Goal: Check status: Check status

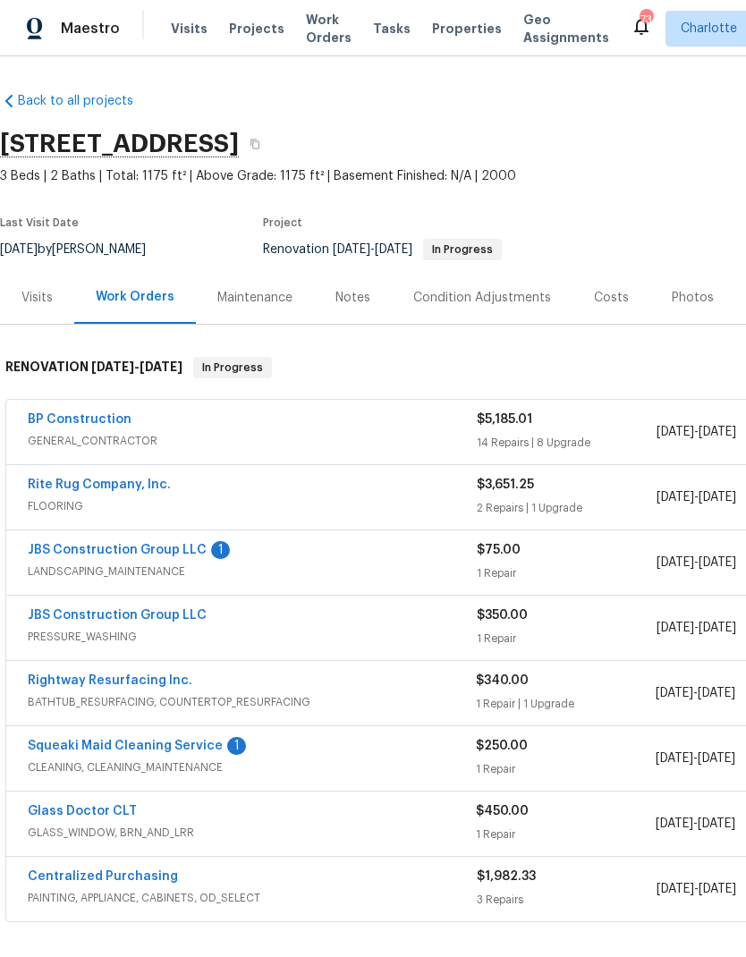
click at [60, 544] on link "JBS Construction Group LLC" at bounding box center [117, 550] width 179 height 13
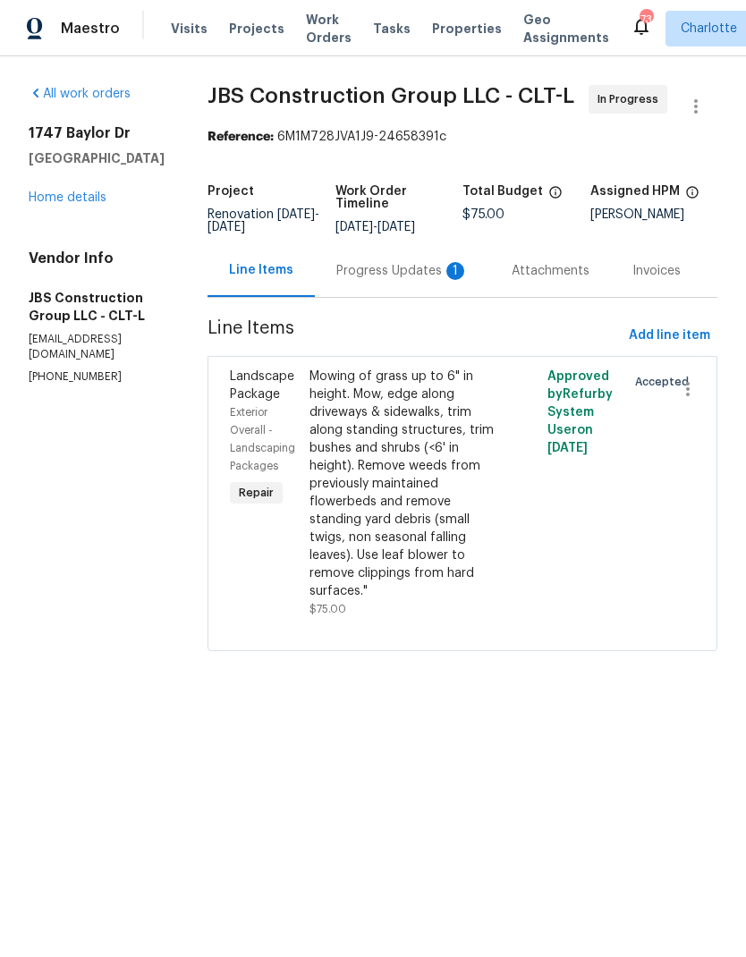
click at [418, 280] on div "Progress Updates 1" at bounding box center [402, 271] width 132 height 18
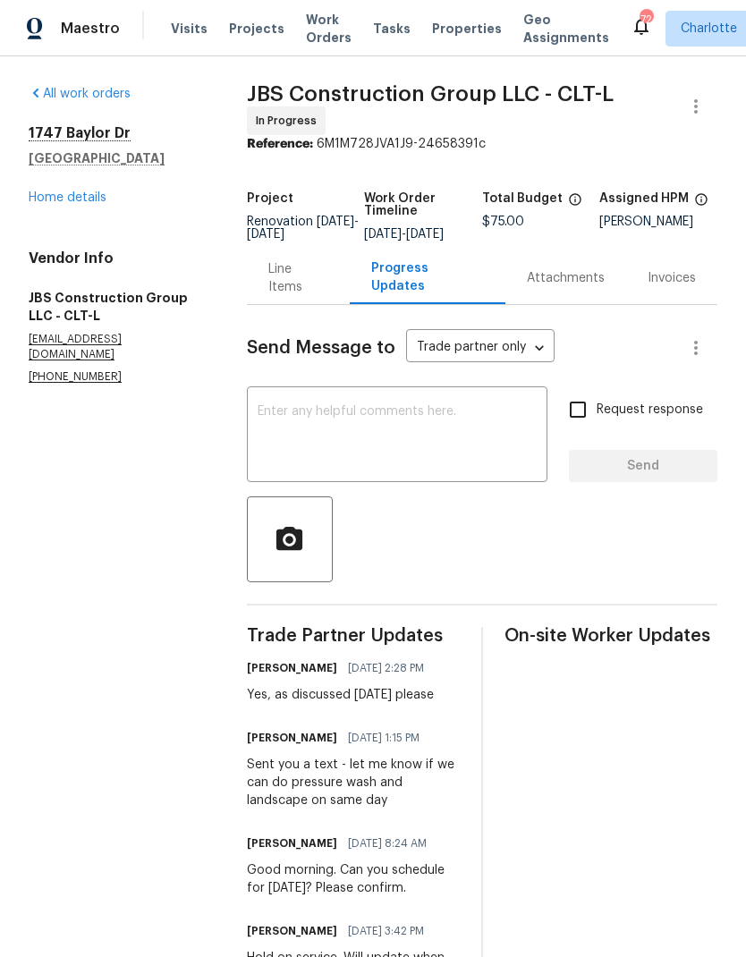
click at [44, 196] on link "Home details" at bounding box center [68, 197] width 78 height 13
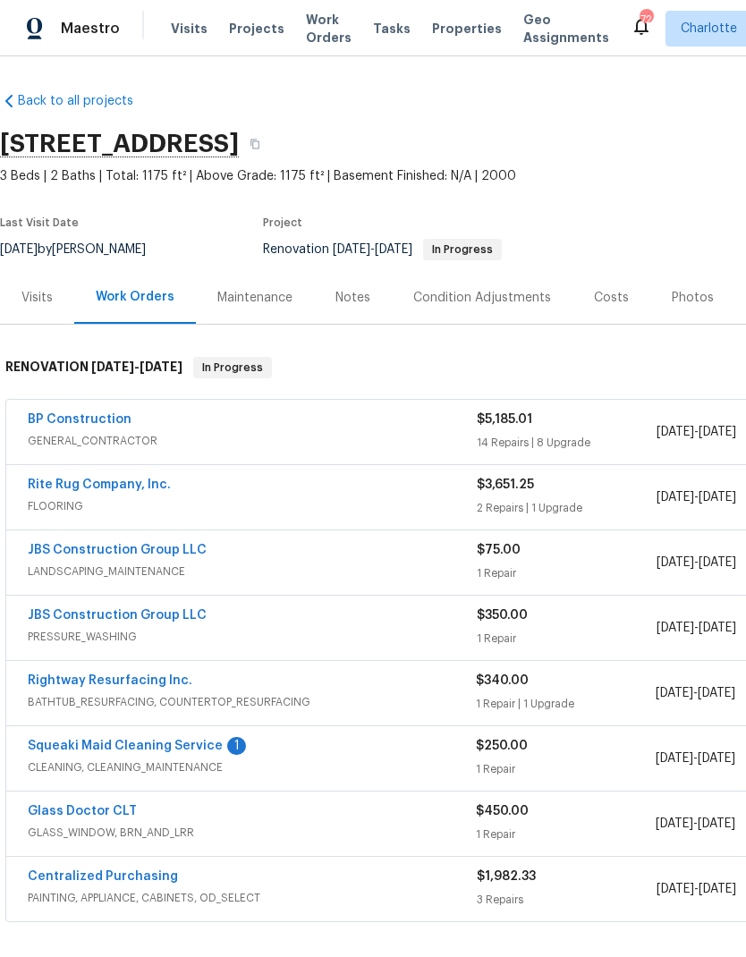
click at [96, 744] on link "Squeaki Maid Cleaning Service" at bounding box center [125, 746] width 195 height 13
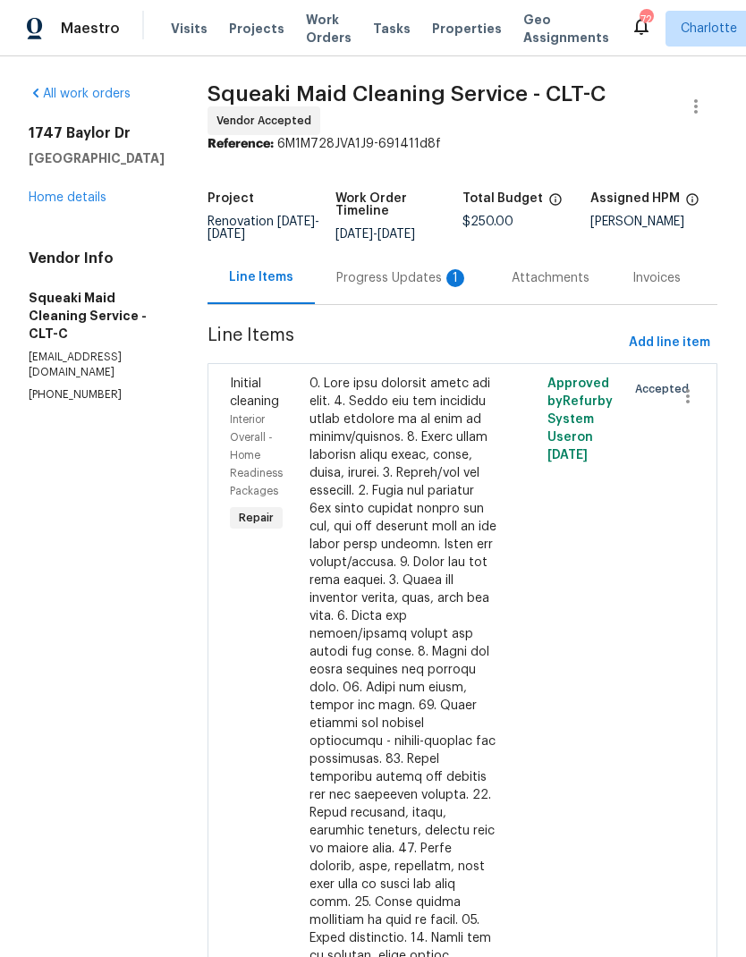
click at [423, 303] on div "Progress Updates 1" at bounding box center [402, 277] width 175 height 53
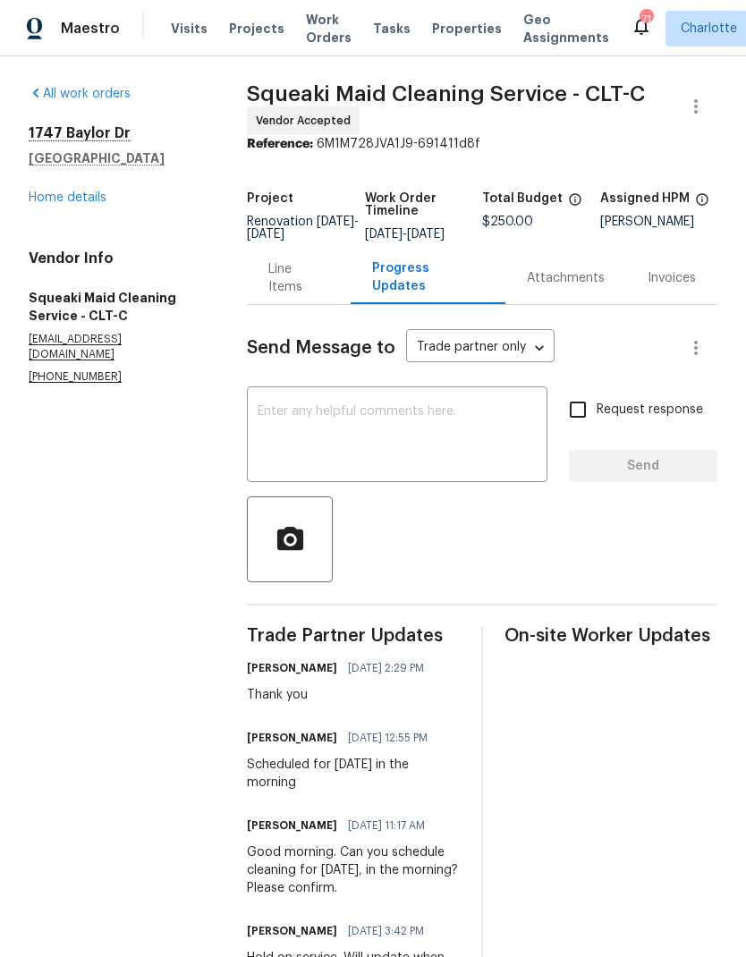
click at [51, 186] on div "1747 Baylor Dr Rock Hill, SC 29732 Home details" at bounding box center [116, 165] width 175 height 82
click at [44, 196] on link "Home details" at bounding box center [68, 197] width 78 height 13
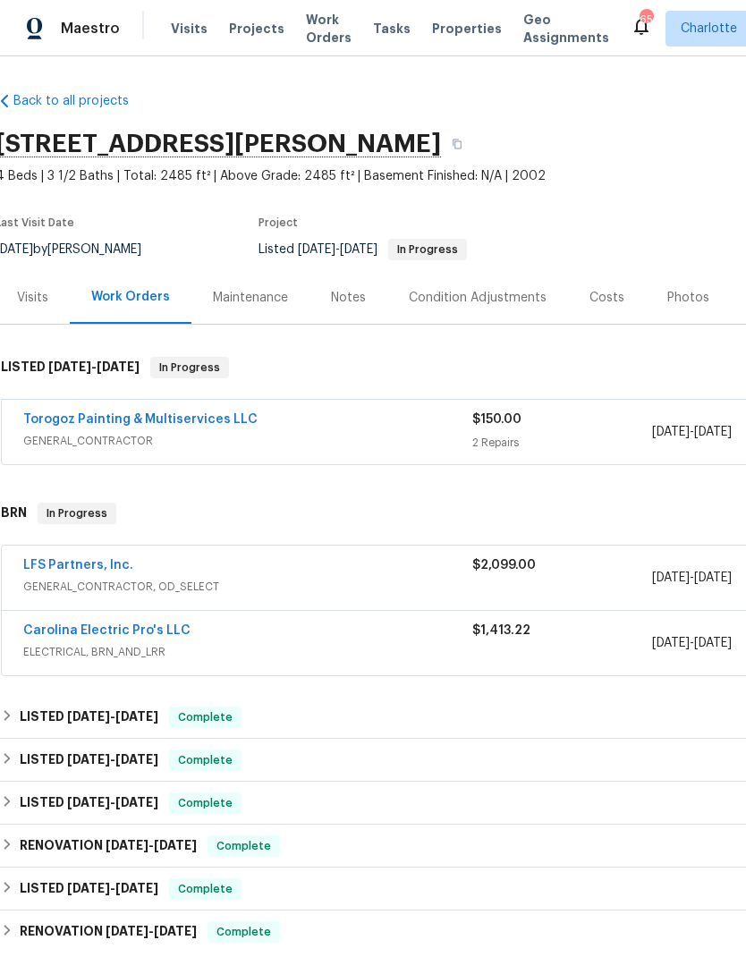
scroll to position [0, 4]
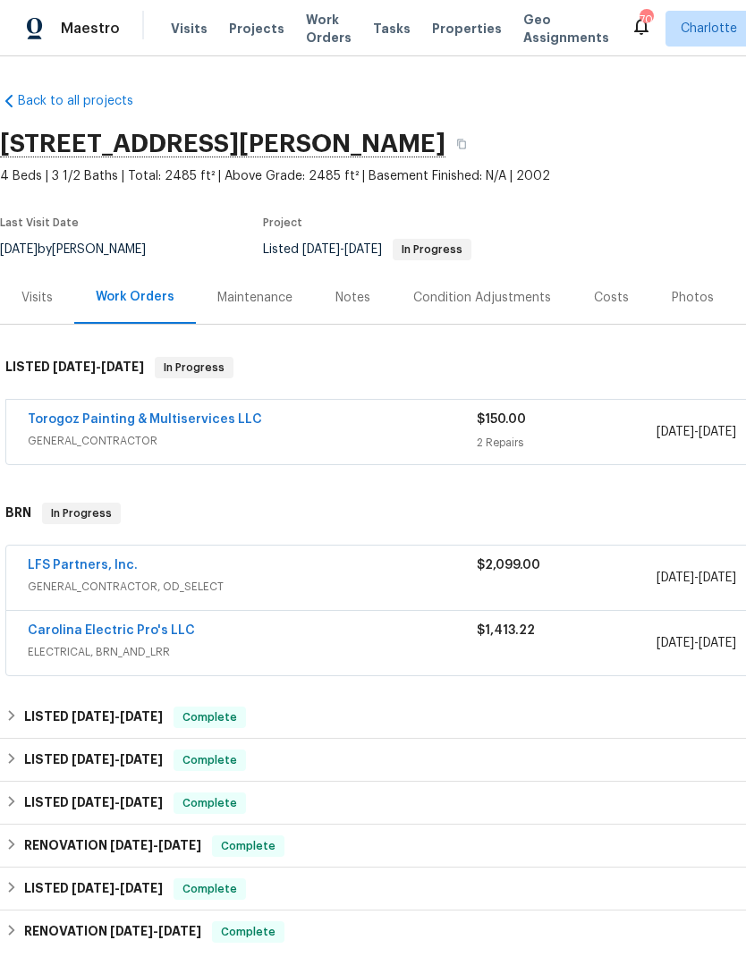
click at [73, 420] on link "Torogoz Painting & Multiservices LLC" at bounding box center [145, 419] width 234 height 13
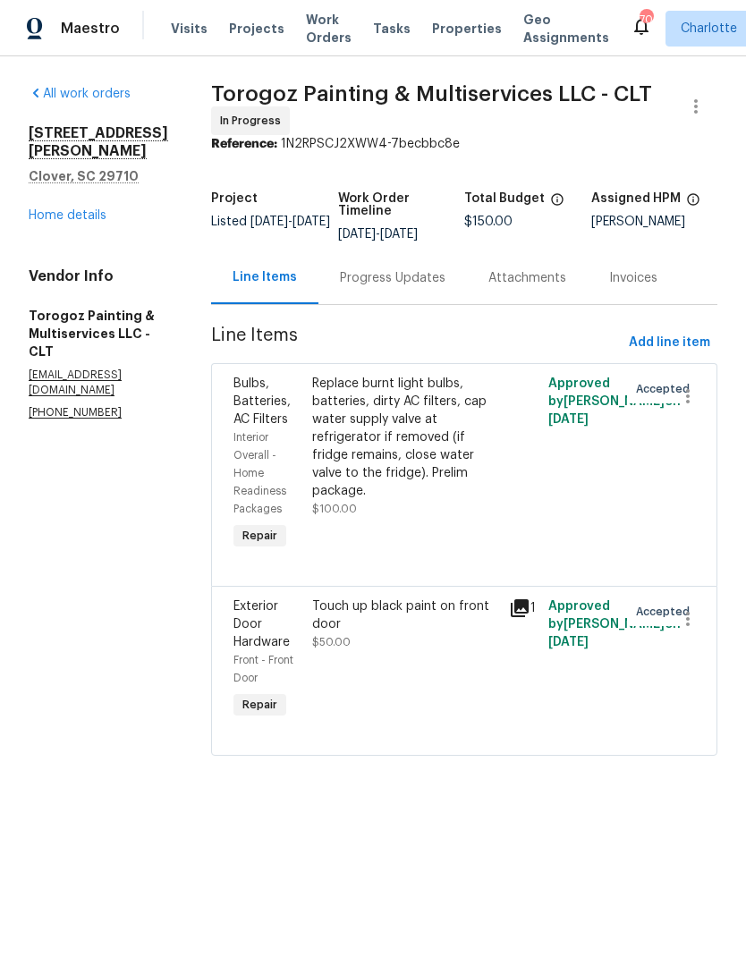
click at [444, 287] on div "Progress Updates" at bounding box center [393, 278] width 106 height 18
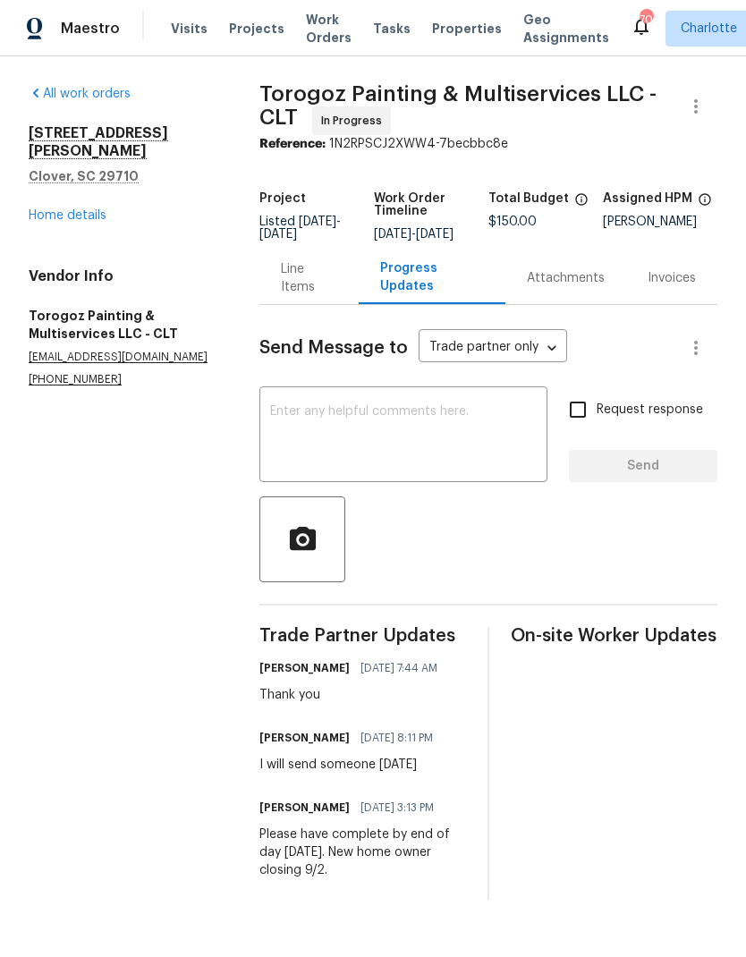
click at [42, 209] on link "Home details" at bounding box center [68, 215] width 78 height 13
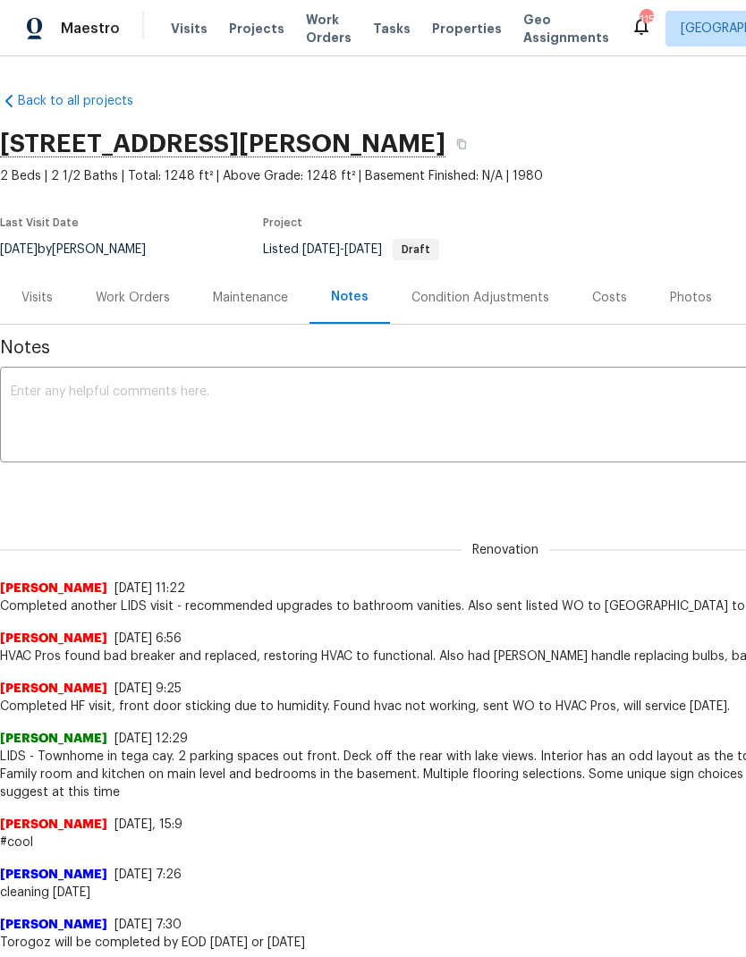
click at [129, 293] on div "Work Orders" at bounding box center [133, 298] width 74 height 18
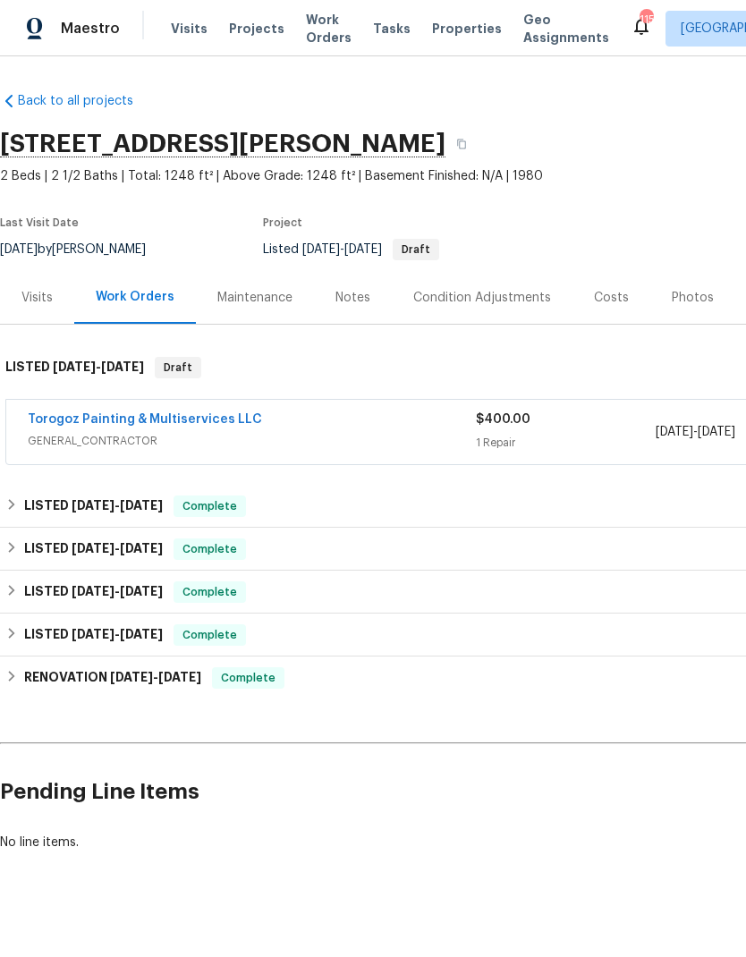
click at [62, 423] on link "Torogoz Painting & Multiservices LLC" at bounding box center [145, 419] width 234 height 13
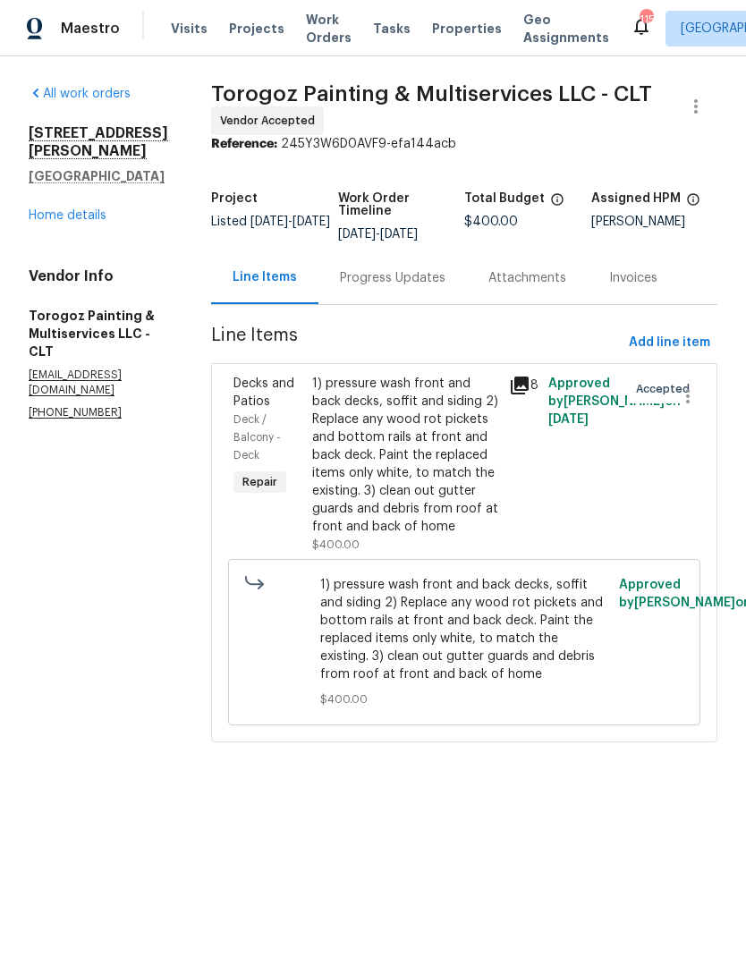
click at [445, 304] on div "Progress Updates" at bounding box center [392, 277] width 149 height 53
